Goal: Transaction & Acquisition: Purchase product/service

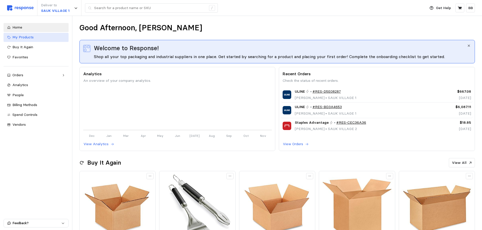
click at [27, 40] on div "My Products" at bounding box center [38, 38] width 53 height 6
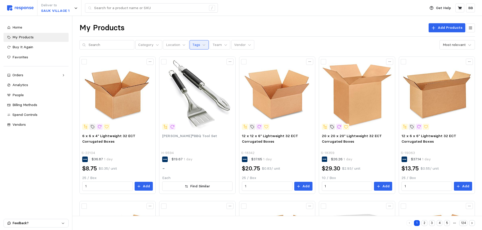
click at [196, 46] on button "Tags" at bounding box center [198, 45] width 19 height 10
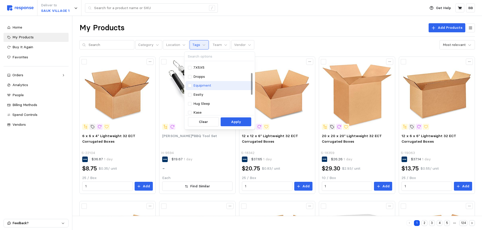
scroll to position [25, 0]
click at [196, 102] on p "Kase" at bounding box center [197, 105] width 8 height 6
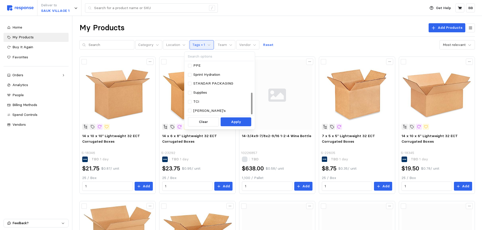
scroll to position [25, 0]
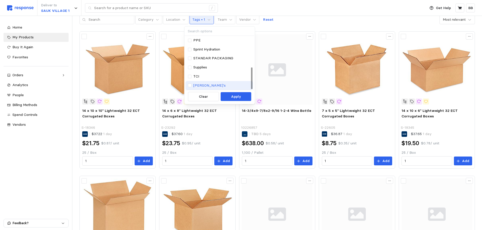
click at [199, 86] on p "[PERSON_NAME]'s" at bounding box center [209, 86] width 32 height 6
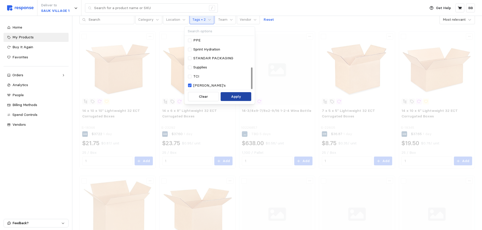
click at [230, 97] on button "Apply" at bounding box center [236, 96] width 31 height 9
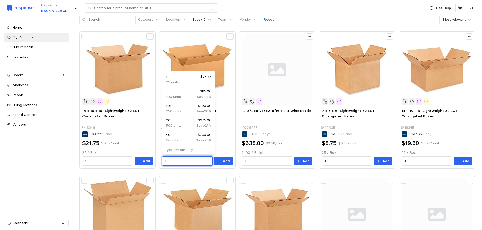
drag, startPoint x: 173, startPoint y: 161, endPoint x: 158, endPoint y: 161, distance: 15.4
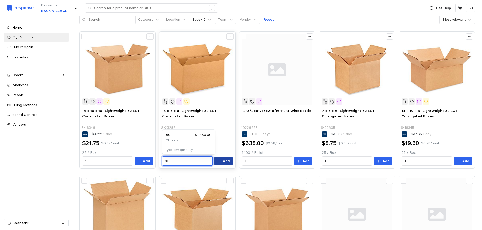
type input "80"
click at [228, 164] on button "Add" at bounding box center [223, 161] width 18 height 9
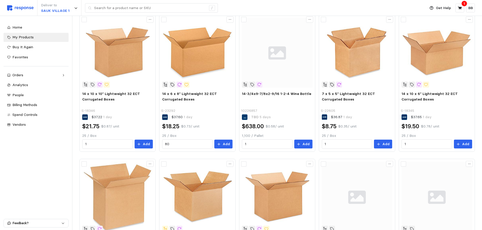
scroll to position [51, 0]
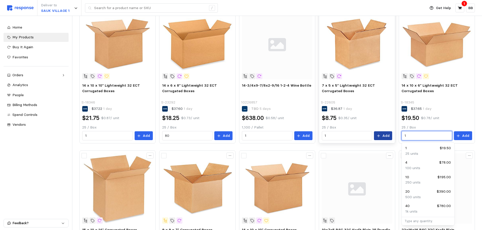
drag, startPoint x: 413, startPoint y: 137, endPoint x: 385, endPoint y: 136, distance: 27.6
click at [385, 136] on div "14 x 10 x 10" Lightweight 32 ECT Corrugated Boxes S-18346 $37.22 1 day $21.75 $…" at bounding box center [276, 219] width 395 height 427
type input "80"
click at [414, 150] on div "80 $1,560.00" at bounding box center [428, 149] width 46 height 6
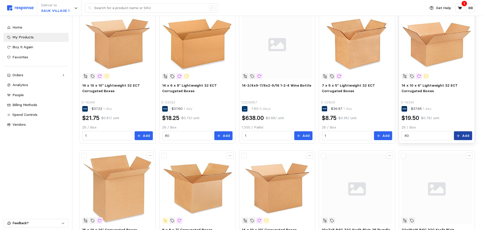
click at [464, 133] on p "Add" at bounding box center [465, 136] width 7 height 6
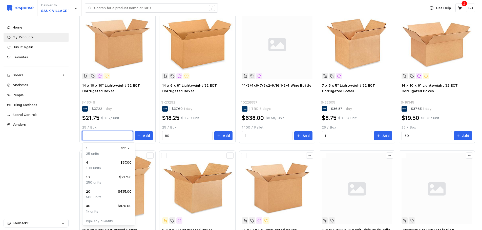
drag, startPoint x: 96, startPoint y: 136, endPoint x: 77, endPoint y: 136, distance: 19.0
click at [77, 136] on div "My Products Add Products Category Location Tags • 2 Team Vendor Reset Most rele…" at bounding box center [276, 209] width 409 height 489
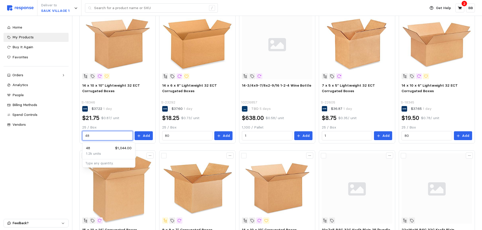
click at [92, 154] on p "1.2k units" at bounding box center [93, 154] width 15 height 6
type input "48"
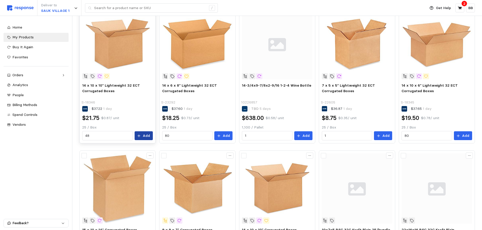
click at [144, 136] on p "Add" at bounding box center [146, 136] width 7 height 6
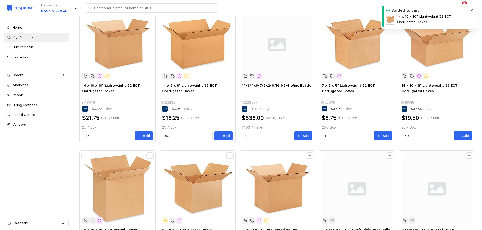
click at [463, 2] on p "3" at bounding box center [464, 4] width 2 height 6
click at [470, 9] on icon "button" at bounding box center [472, 11] width 4 height 4
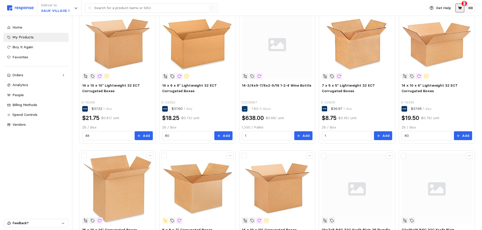
click at [460, 7] on icon at bounding box center [460, 8] width 4 height 4
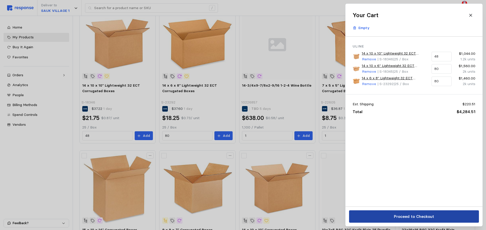
click at [393, 217] on button "Proceed to Checkout" at bounding box center [414, 217] width 130 height 12
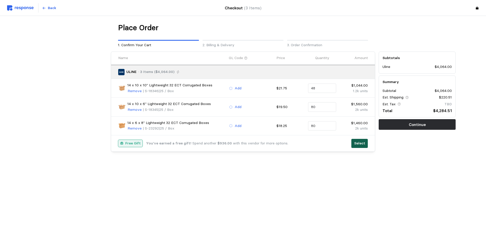
click at [360, 144] on p "Select" at bounding box center [359, 144] width 11 height 6
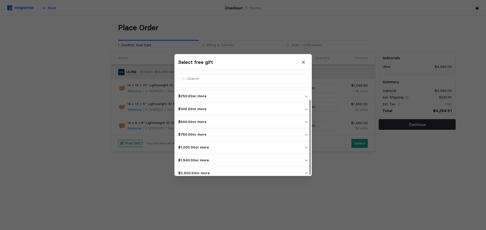
scroll to position [14, 0]
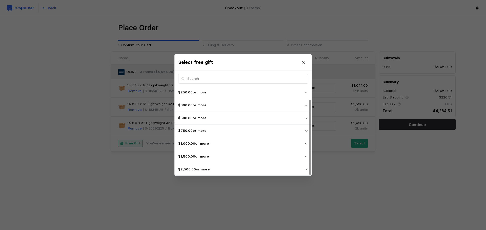
click at [201, 169] on p "$2,500.00 or more" at bounding box center [241, 170] width 126 height 6
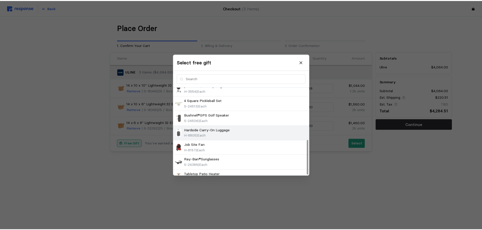
scroll to position [132, 0]
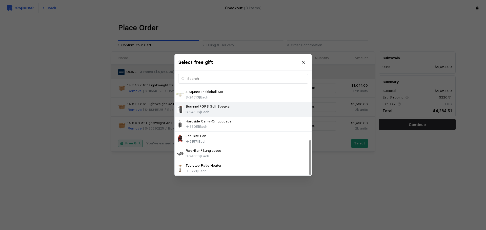
click at [217, 108] on p "Bushnell®GPS Golf Speaker" at bounding box center [207, 107] width 45 height 6
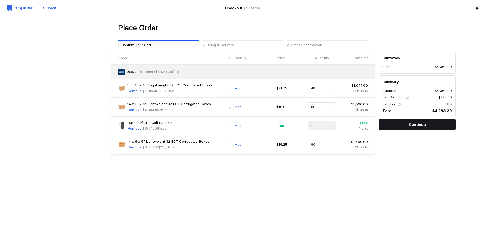
click at [401, 126] on button "Continue" at bounding box center [416, 124] width 77 height 11
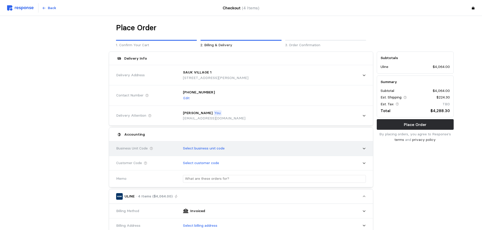
click at [207, 150] on p "Select business unit code" at bounding box center [204, 149] width 42 height 6
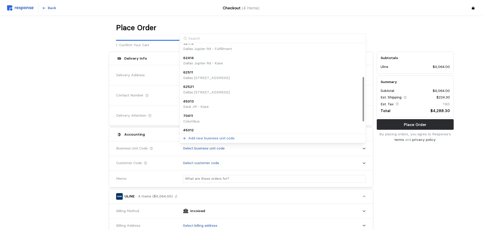
scroll to position [86, 0]
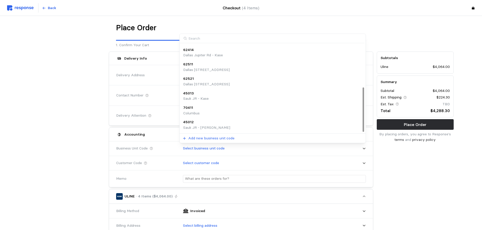
click at [205, 97] on p "Sauk JR - Kase" at bounding box center [196, 99] width 26 height 6
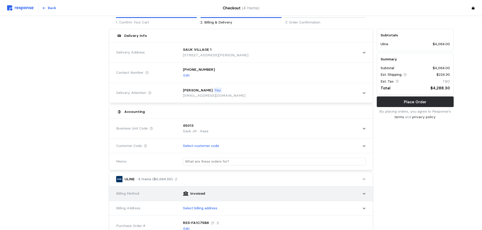
scroll to position [51, 0]
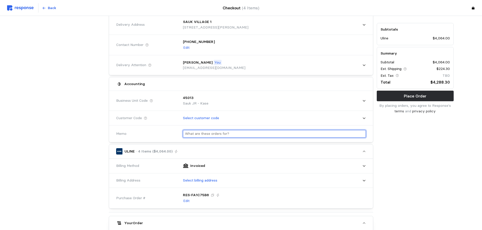
click at [207, 135] on input "text" at bounding box center [274, 134] width 179 height 7
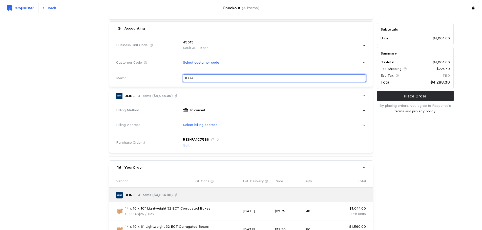
scroll to position [126, 0]
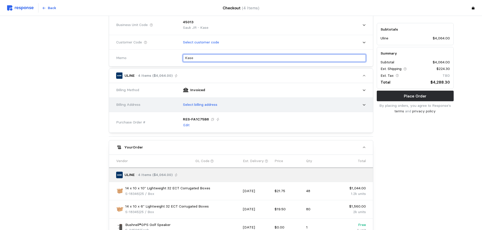
type input "Kase"
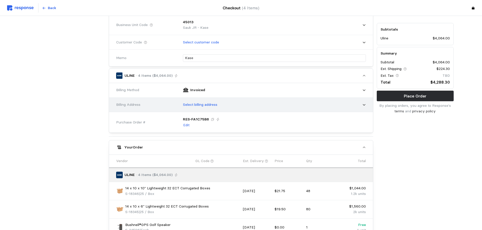
click at [205, 106] on p "Select billing address" at bounding box center [200, 105] width 34 height 6
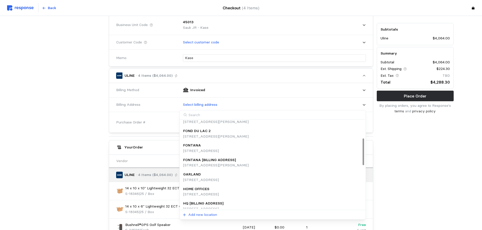
scroll to position [82, 0]
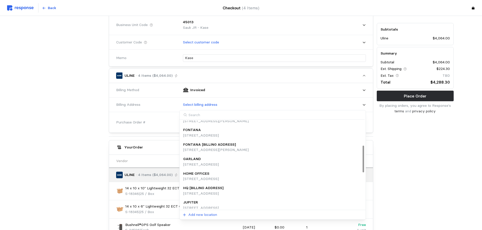
click at [223, 190] on div "HQ [BILLING ADDRESS]" at bounding box center [203, 189] width 40 height 6
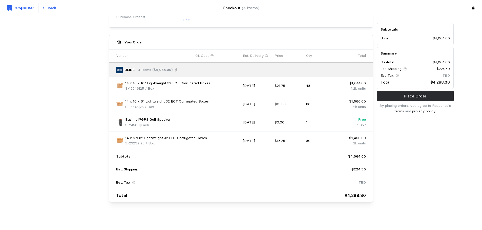
scroll to position [238, 0]
click at [412, 96] on p "Place Order" at bounding box center [415, 96] width 23 height 6
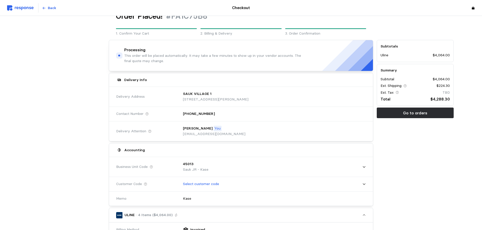
scroll to position [0, 0]
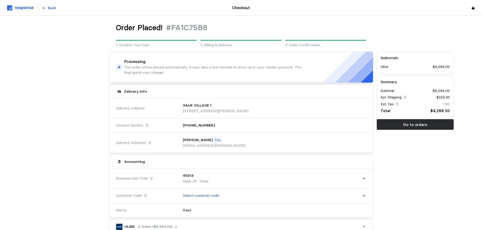
click at [279, 25] on div "Order Placed! #FA1C75B8" at bounding box center [241, 28] width 250 height 10
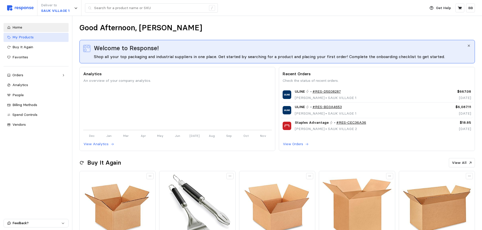
click at [29, 40] on link "My Products" at bounding box center [36, 37] width 65 height 9
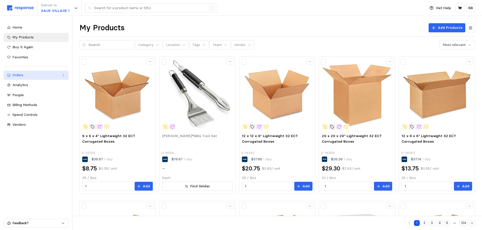
click at [20, 77] on div "Orders" at bounding box center [35, 76] width 47 height 6
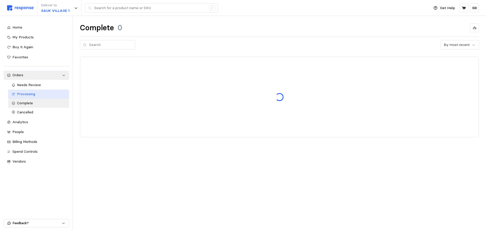
click at [25, 95] on span "Processing" at bounding box center [26, 94] width 18 height 5
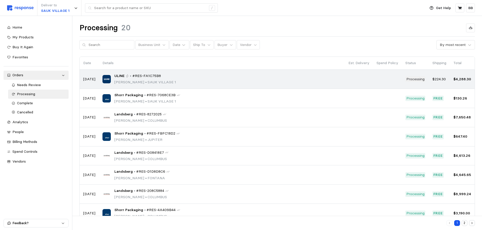
click at [127, 74] on icon at bounding box center [127, 76] width 4 height 4
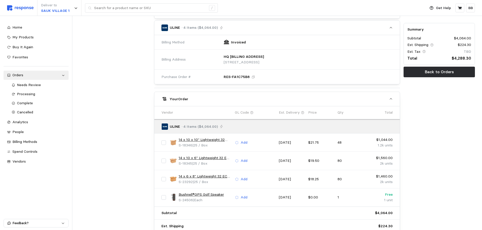
scroll to position [253, 0]
